Goal: Transaction & Acquisition: Purchase product/service

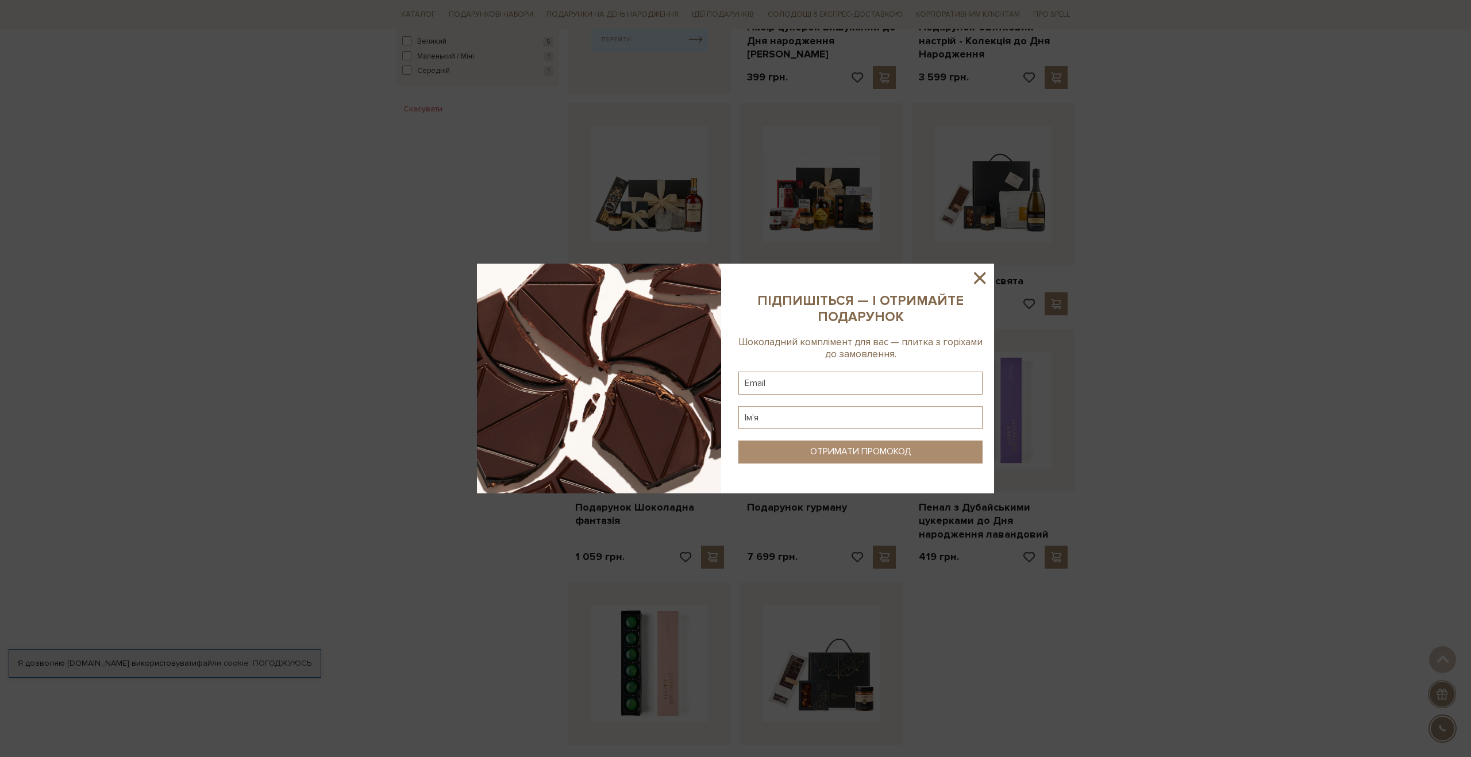
click at [970, 270] on icon at bounding box center [980, 278] width 20 height 20
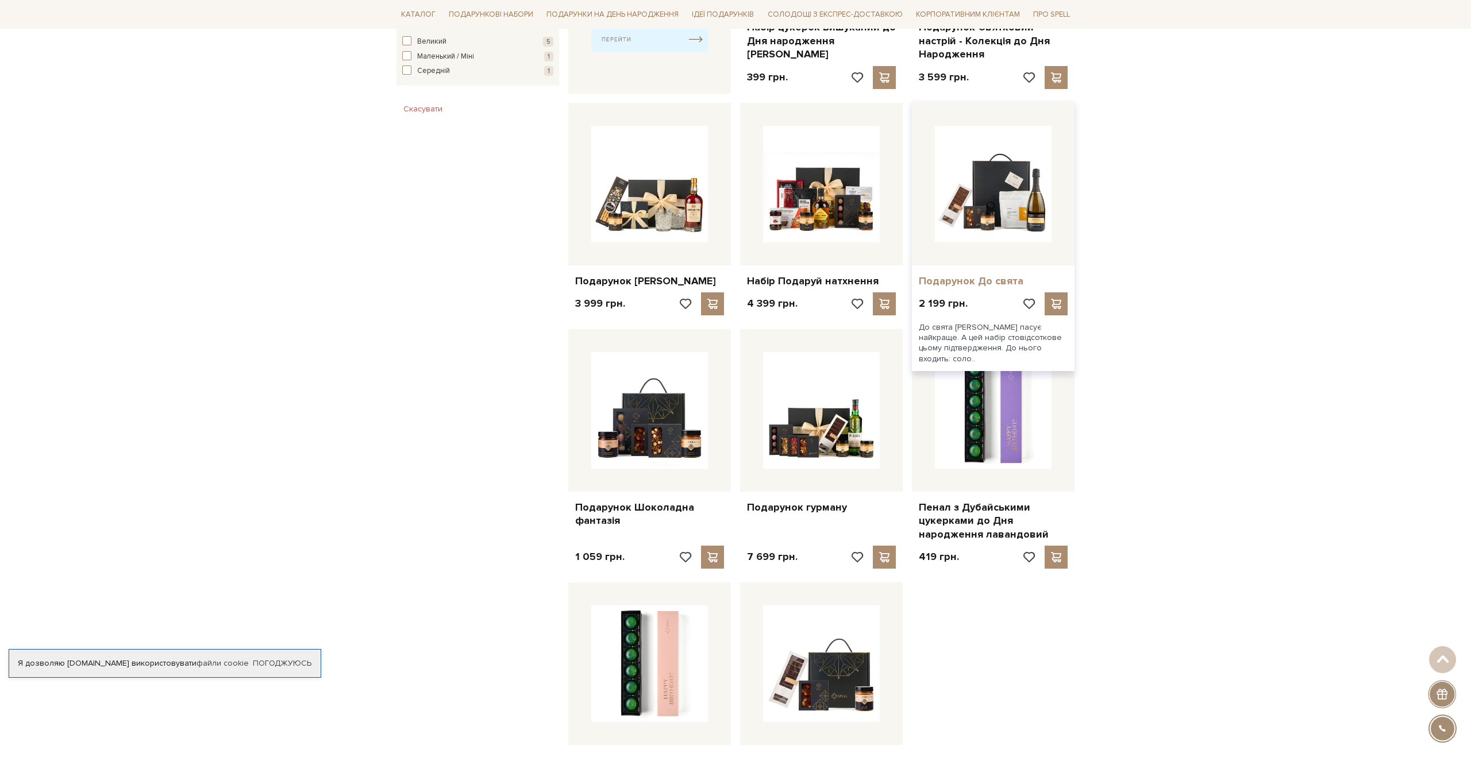
click at [980, 279] on link "Подарунок До свята" at bounding box center [993, 281] width 149 height 13
